Goal: Information Seeking & Learning: Learn about a topic

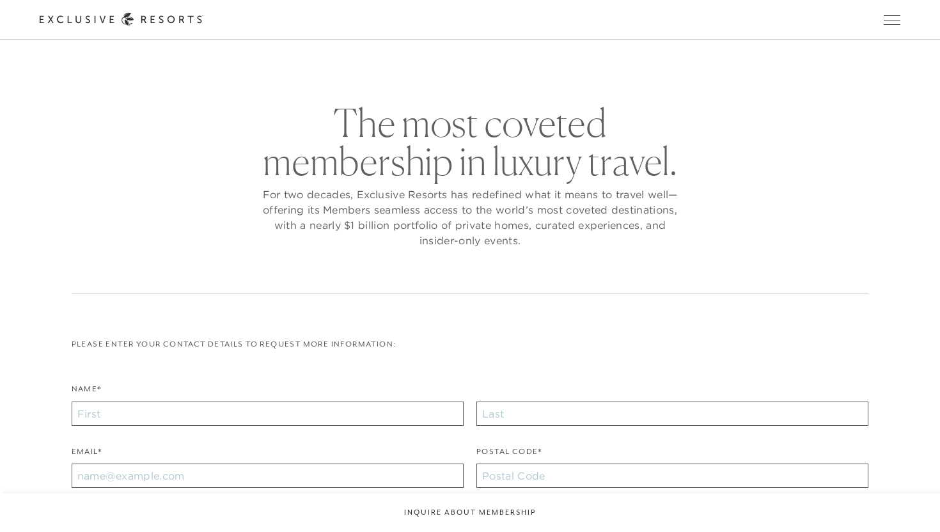
click at [0, 0] on link "Residence Collection" at bounding box center [0, 0] width 0 height 0
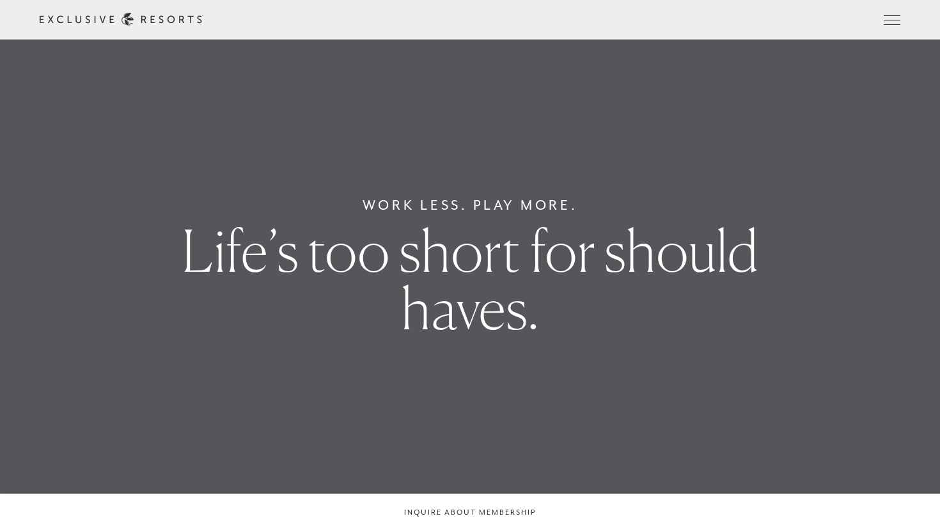
click at [0, 0] on link "Residence Collection" at bounding box center [0, 0] width 0 height 0
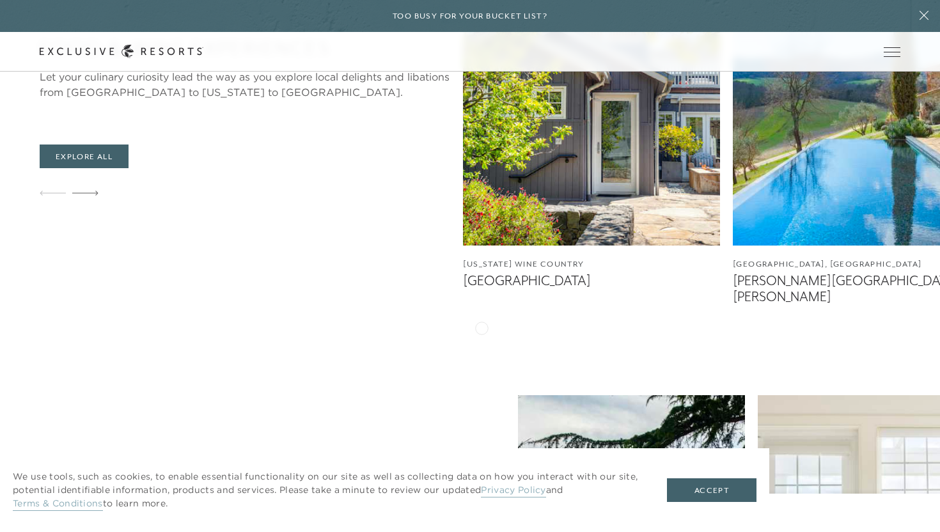
scroll to position [3040, 0]
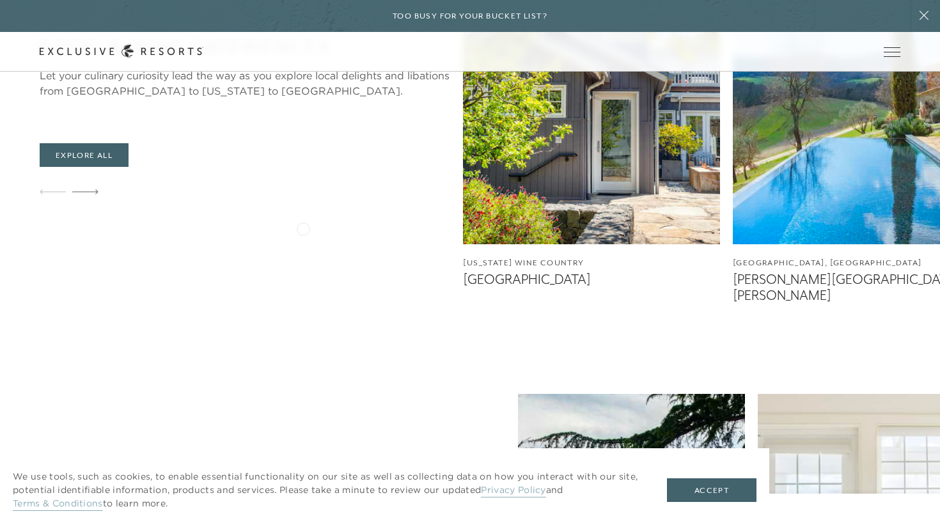
click at [463, 228] on img at bounding box center [591, 85] width 257 height 320
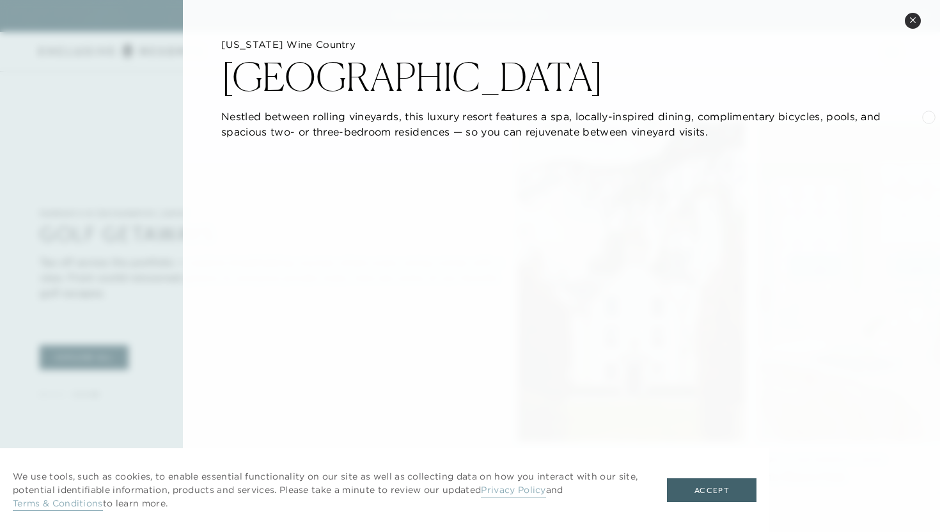
scroll to position [3737, 0]
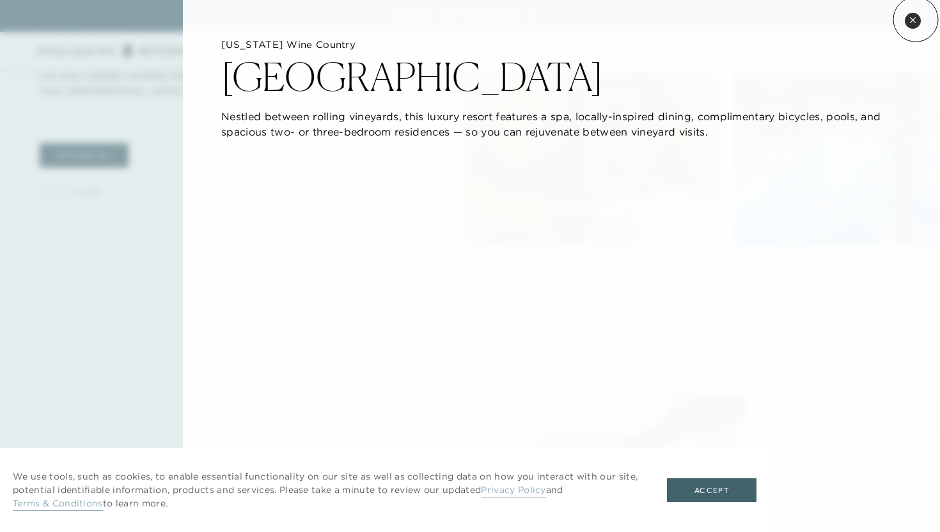
click at [916, 19] on icon at bounding box center [912, 20] width 7 height 7
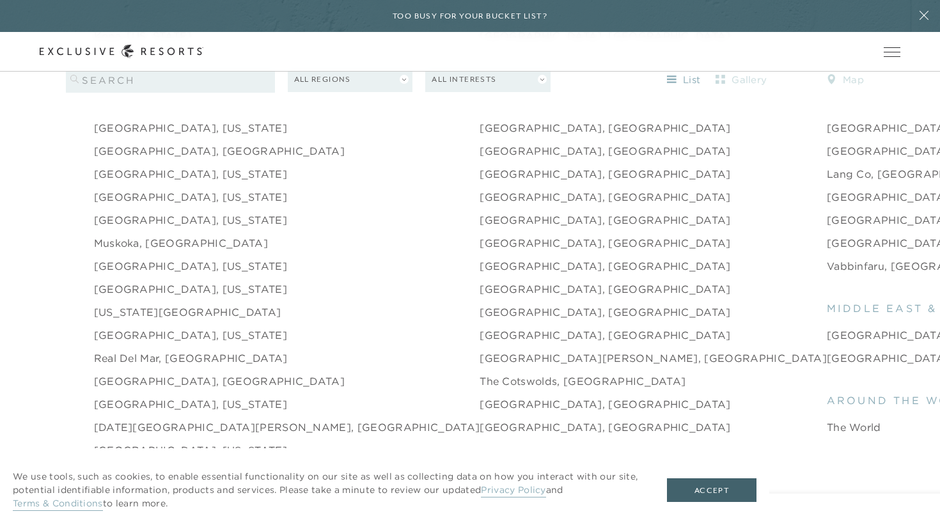
scroll to position [1775, 0]
click at [154, 281] on link "[GEOGRAPHIC_DATA], [US_STATE]" at bounding box center [190, 288] width 193 height 15
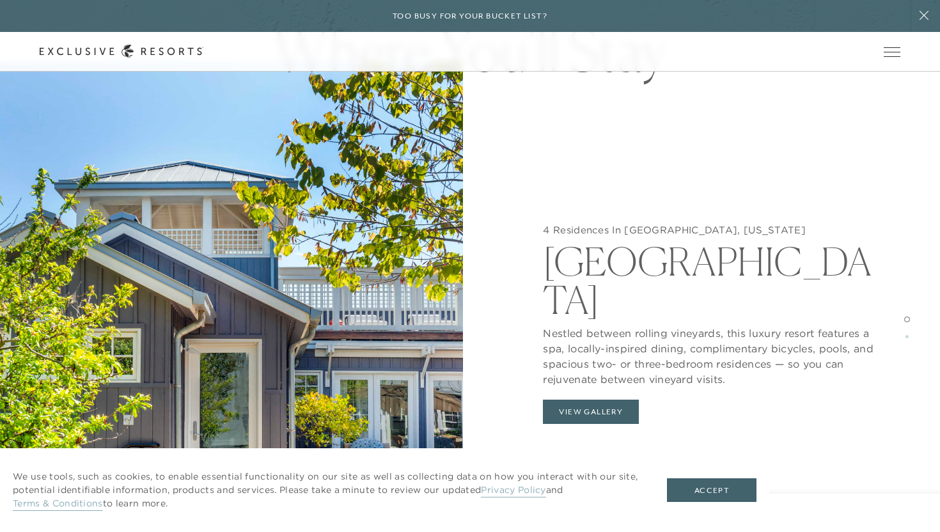
scroll to position [1261, 0]
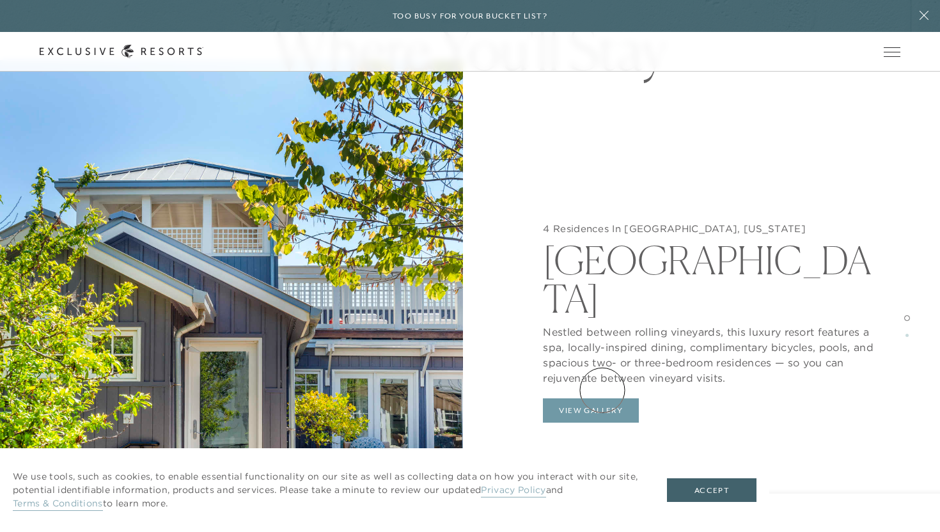
click at [602, 398] on button "View Gallery" at bounding box center [591, 410] width 96 height 24
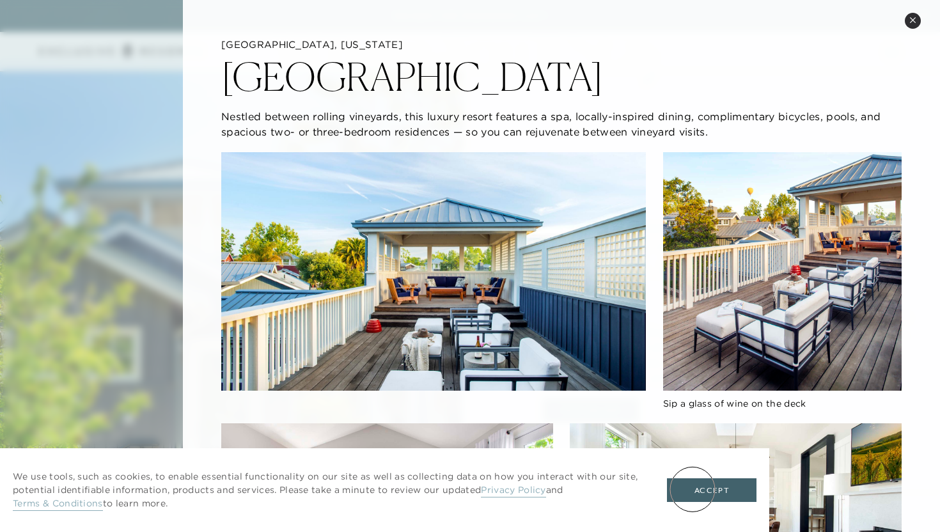
click at [693, 489] on button "Accept" at bounding box center [712, 490] width 90 height 24
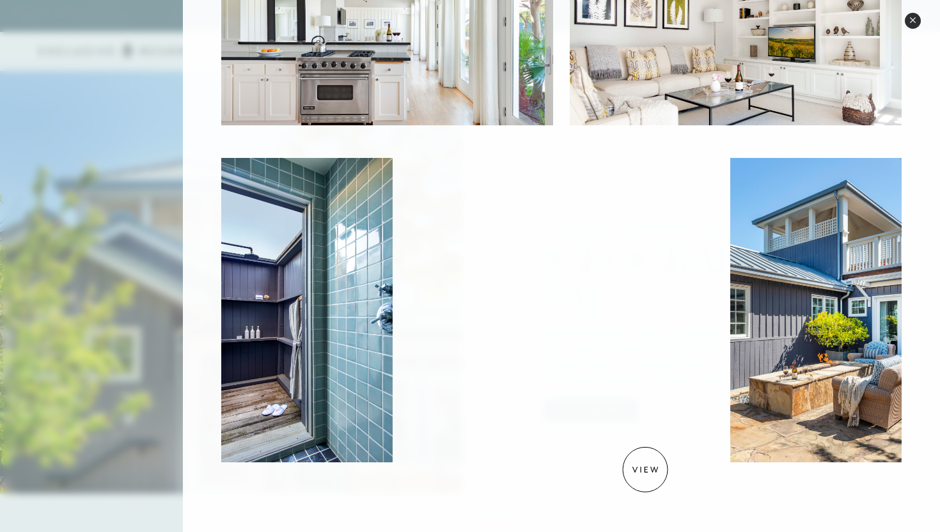
scroll to position [0, 0]
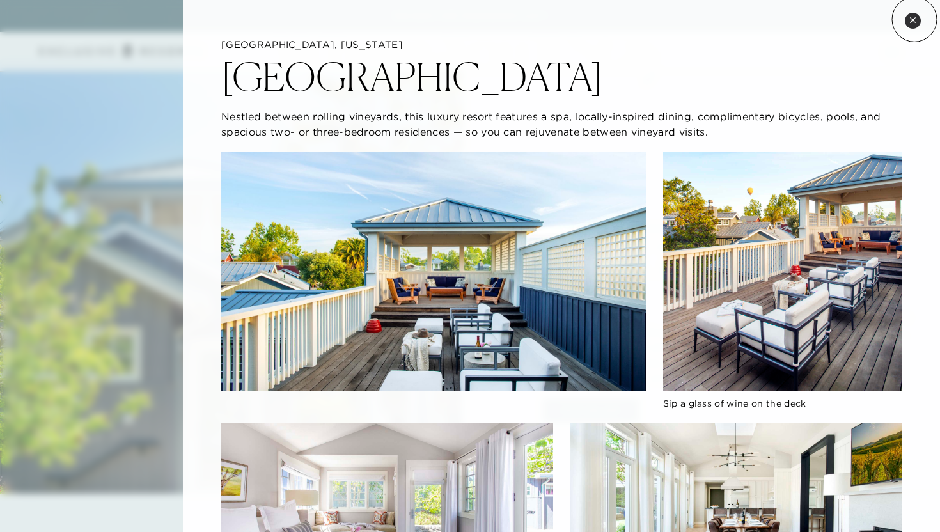
click at [914, 18] on icon at bounding box center [912, 19] width 5 height 5
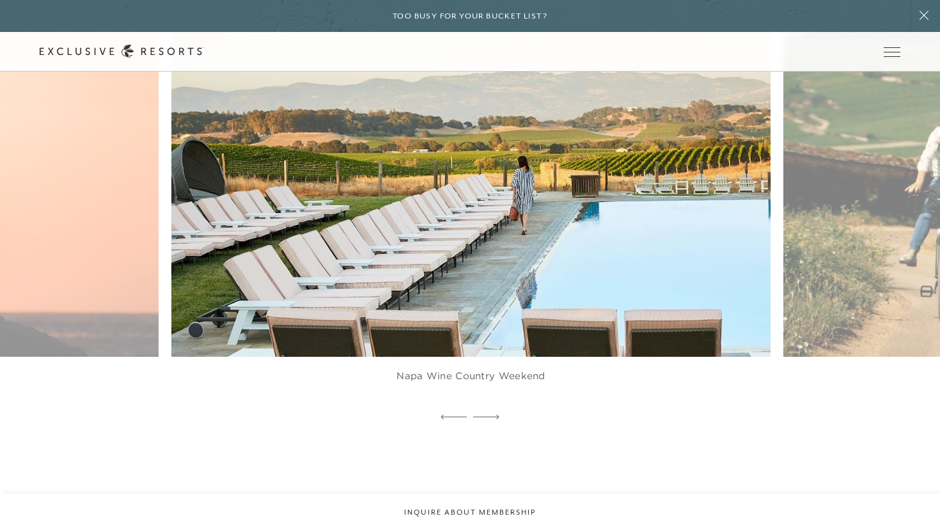
scroll to position [3737, 0]
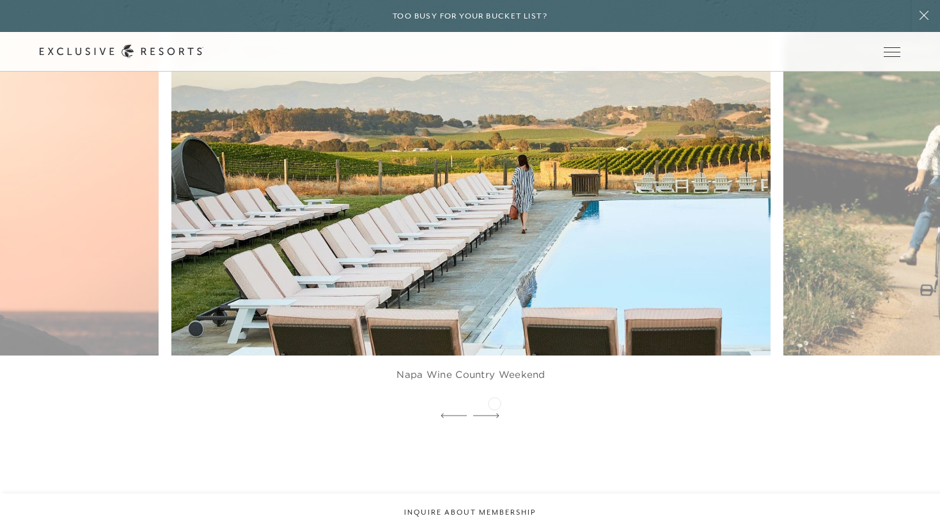
click at [494, 413] on icon at bounding box center [486, 415] width 26 height 5
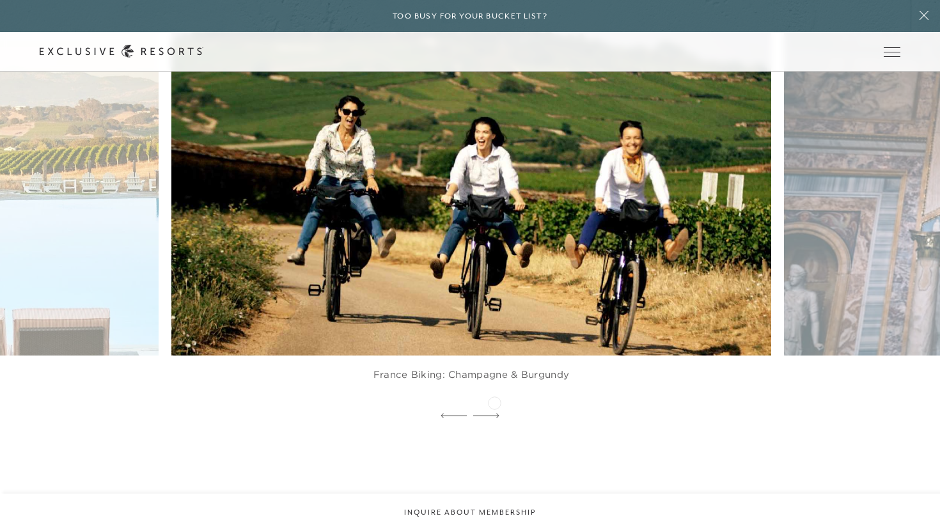
click at [494, 413] on icon at bounding box center [486, 415] width 26 height 5
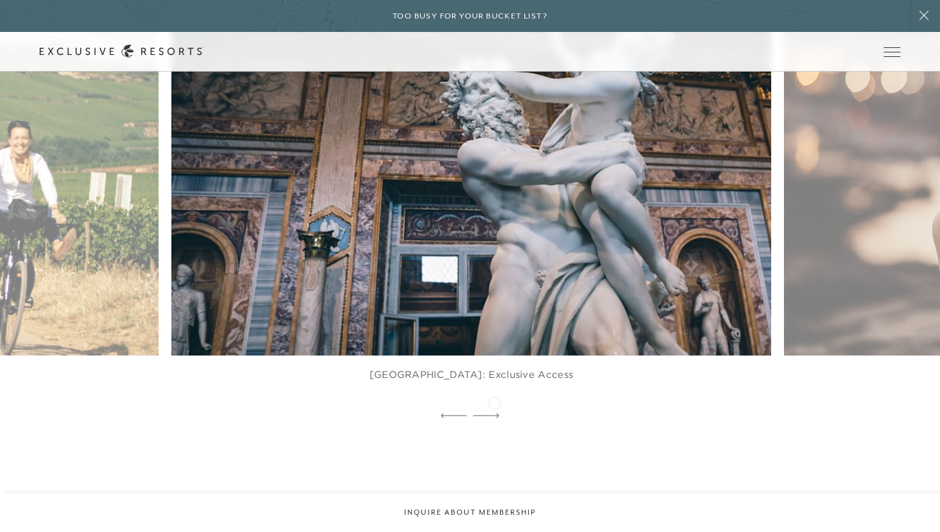
click at [494, 413] on icon at bounding box center [486, 415] width 26 height 5
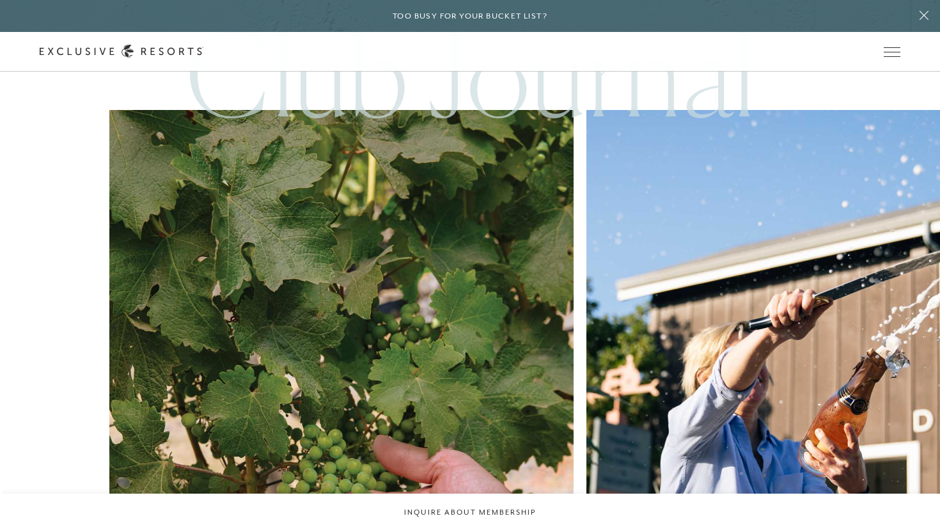
scroll to position [4274, 0]
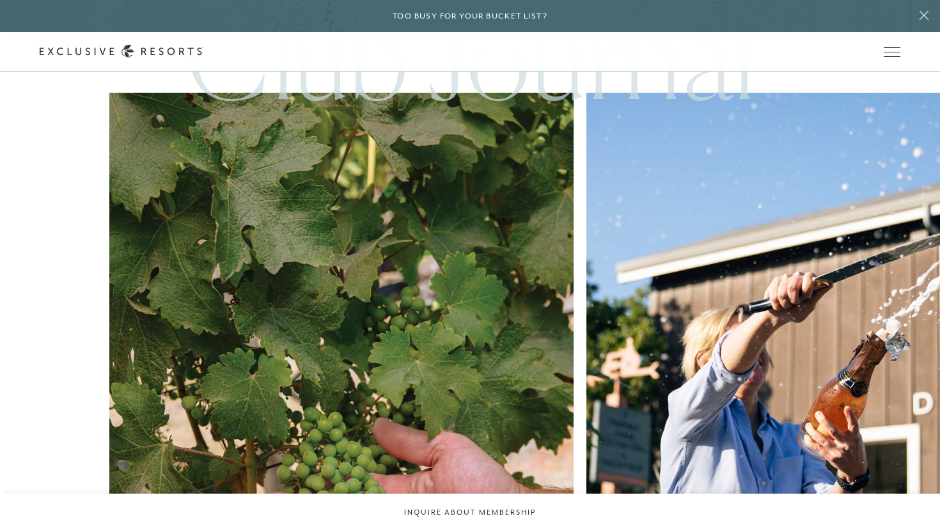
click at [563, 296] on img at bounding box center [818, 402] width 511 height 682
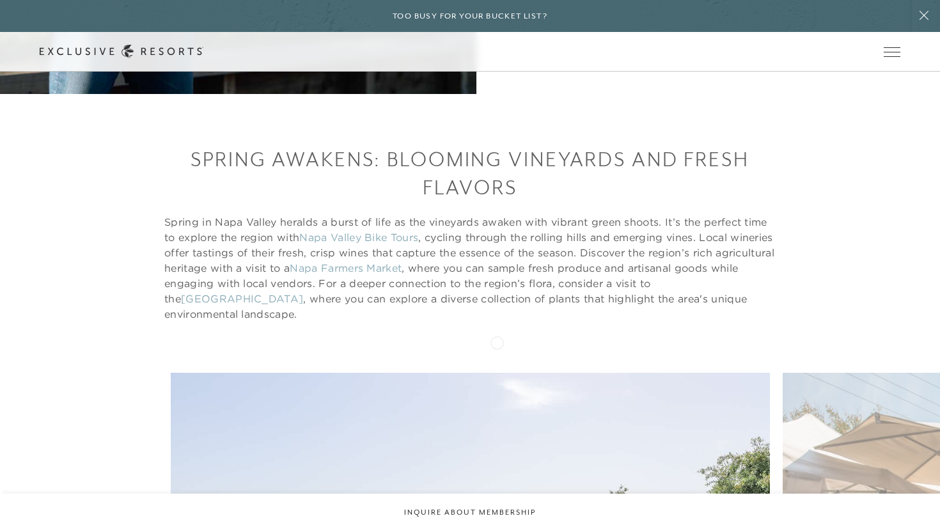
scroll to position [702, 0]
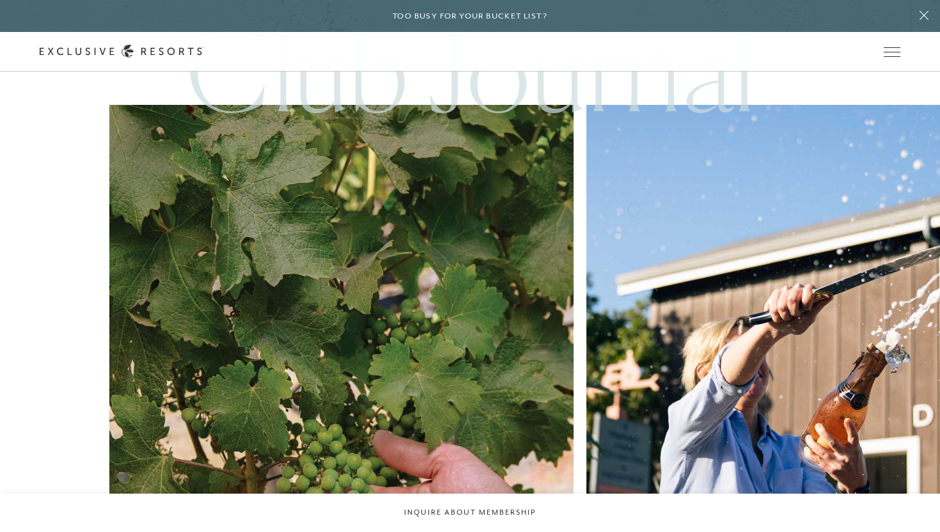
scroll to position [4255, 0]
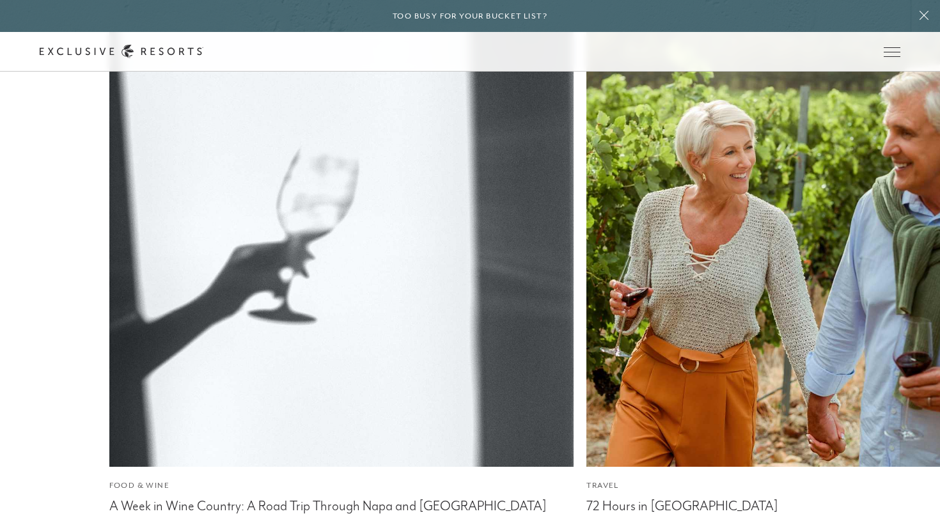
scroll to position [5652, 0]
